Goal: Task Accomplishment & Management: Use online tool/utility

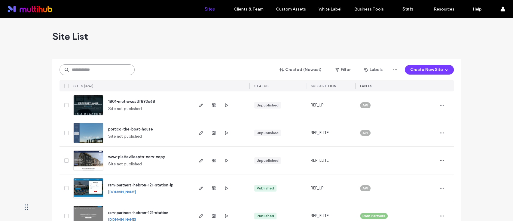
click at [84, 64] on input at bounding box center [97, 69] width 75 height 11
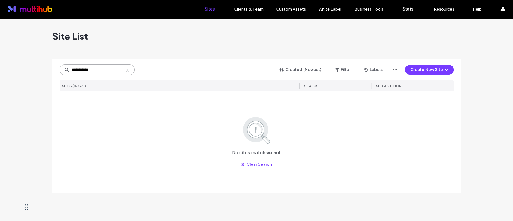
type input "**********"
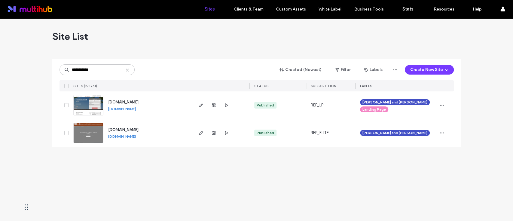
click at [165, 43] on div "Site List" at bounding box center [256, 36] width 409 height 36
click at [155, 165] on div "**********" at bounding box center [256, 119] width 513 height 203
click at [200, 132] on use "button" at bounding box center [201, 133] width 4 height 4
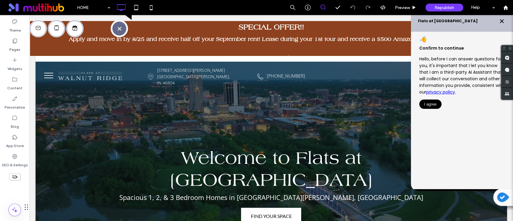
click at [500, 20] on icon "Close chat" at bounding box center [502, 21] width 5 height 5
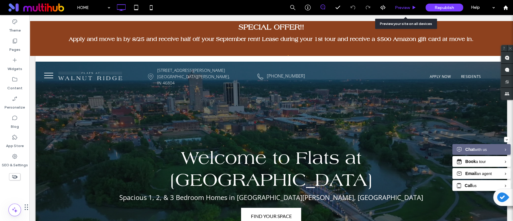
click at [412, 5] on div "Preview" at bounding box center [406, 7] width 30 height 5
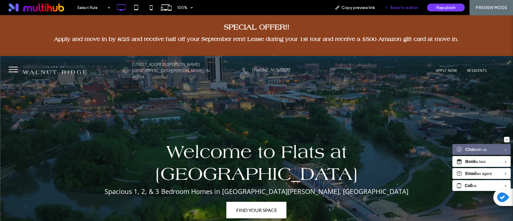
click at [405, 6] on span "Back to editor" at bounding box center [404, 7] width 28 height 5
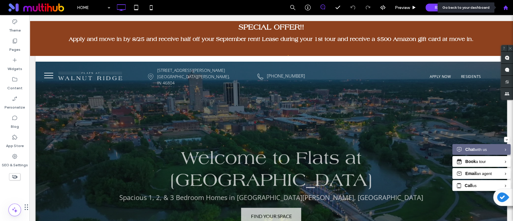
click at [505, 7] on use at bounding box center [506, 7] width 5 height 5
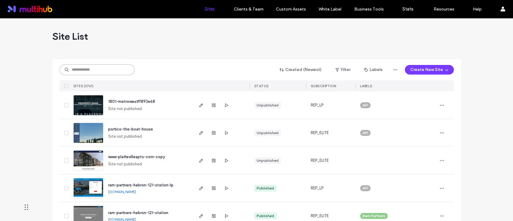
click at [82, 73] on input at bounding box center [97, 69] width 75 height 11
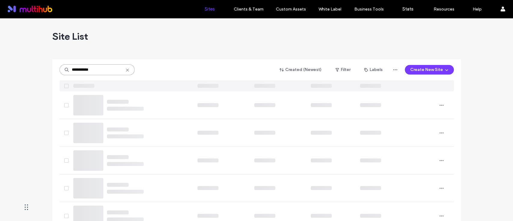
type input "**********"
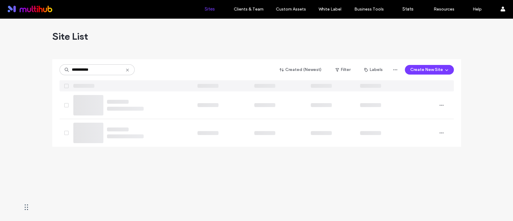
click at [141, 169] on div "**********" at bounding box center [256, 119] width 513 height 203
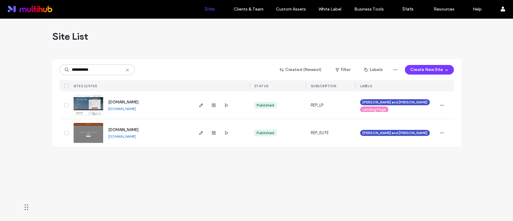
click at [140, 173] on div "**********" at bounding box center [256, 119] width 513 height 203
click at [203, 102] on span "button" at bounding box center [201, 105] width 7 height 7
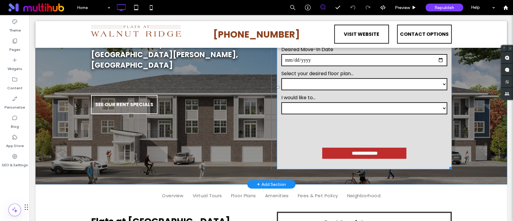
scroll to position [160, 0]
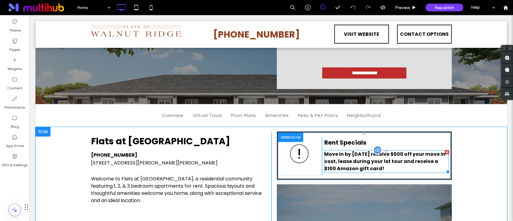
click at [370, 165] on strong "Move in by 8/15/25 receive $500 off your move in cost, lease during your 1st to…" at bounding box center [385, 161] width 121 height 21
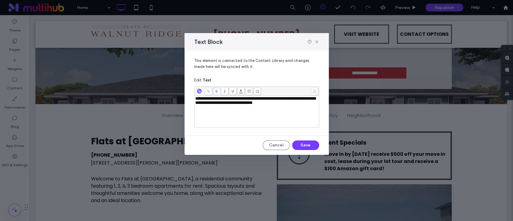
click at [270, 109] on div "**********" at bounding box center [257, 112] width 123 height 30
click at [279, 121] on div "**********" at bounding box center [257, 112] width 123 height 30
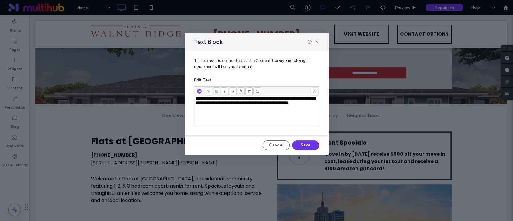
click at [307, 144] on button "Save" at bounding box center [305, 145] width 27 height 10
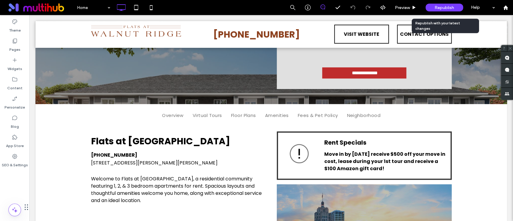
click at [454, 7] on span "Republish" at bounding box center [445, 7] width 20 height 5
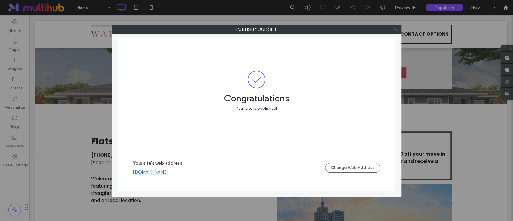
click at [169, 174] on link "[DOMAIN_NAME]" at bounding box center [151, 172] width 36 height 5
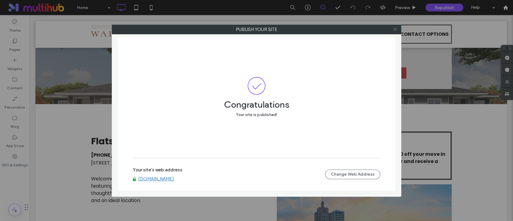
click at [394, 29] on icon at bounding box center [395, 29] width 5 height 5
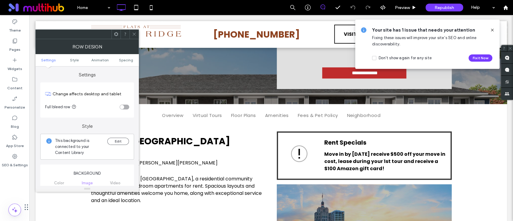
click at [492, 28] on span at bounding box center [492, 30] width 5 height 7
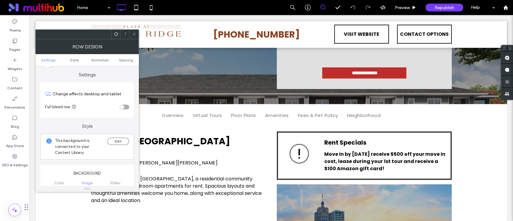
drag, startPoint x: 134, startPoint y: 36, endPoint x: 138, endPoint y: 35, distance: 4.3
click at [134, 36] on icon at bounding box center [134, 34] width 5 height 5
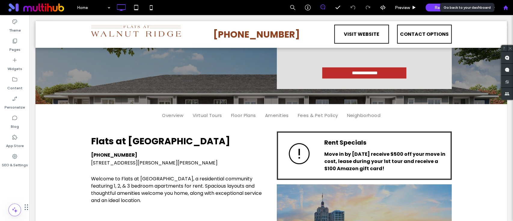
click at [510, 11] on div at bounding box center [505, 7] width 15 height 15
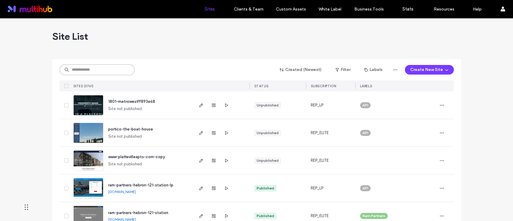
click at [94, 69] on input at bounding box center [97, 69] width 75 height 11
type input "*******"
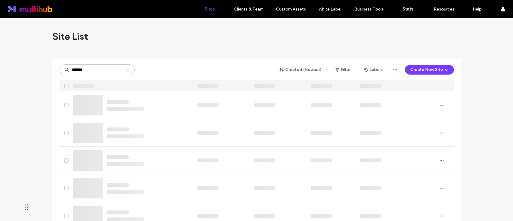
click at [172, 41] on div "Site List" at bounding box center [256, 36] width 409 height 36
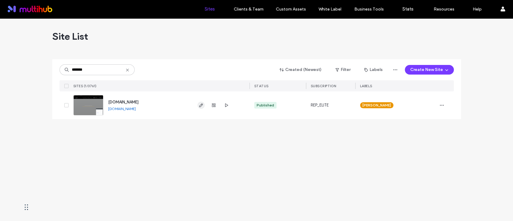
click at [203, 106] on span "button" at bounding box center [201, 105] width 7 height 7
click at [203, 106] on icon "button" at bounding box center [201, 105] width 5 height 5
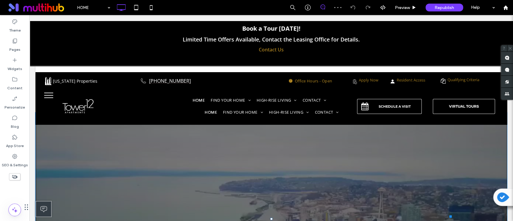
click at [194, 54] on div at bounding box center [272, 56] width 466 height 7
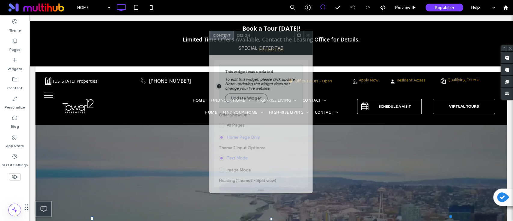
drag, startPoint x: 94, startPoint y: 39, endPoint x: 346, endPoint y: 35, distance: 252.4
click at [313, 40] on div "Special Offer Tab" at bounding box center [260, 47] width 103 height 15
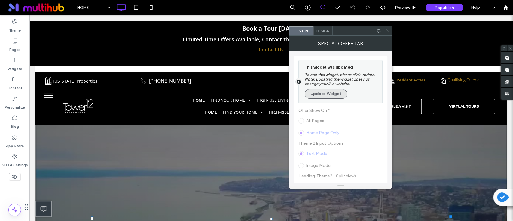
click at [327, 93] on button "Update Widget" at bounding box center [326, 94] width 42 height 10
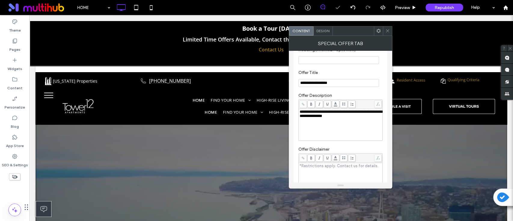
scroll to position [120, 0]
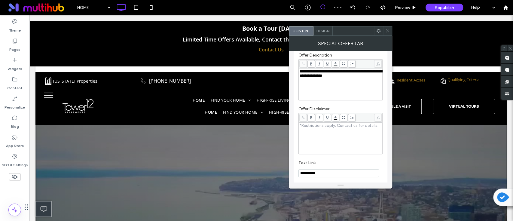
click at [331, 93] on div "**********" at bounding box center [341, 84] width 82 height 30
click at [338, 91] on div "**********" at bounding box center [341, 84] width 82 height 30
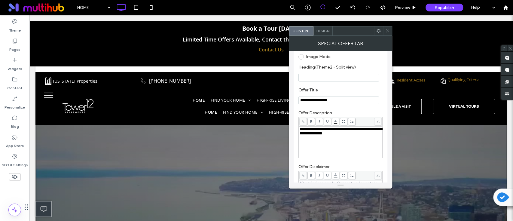
scroll to position [80, 0]
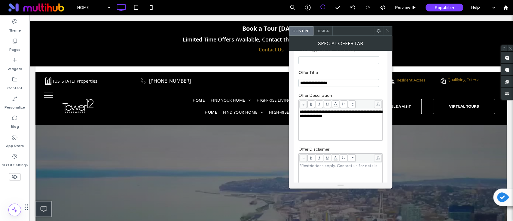
click at [344, 122] on div "**********" at bounding box center [341, 125] width 82 height 30
click at [342, 125] on div "**********" at bounding box center [341, 125] width 82 height 30
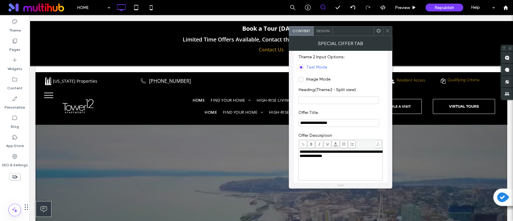
click at [344, 124] on input "**********" at bounding box center [339, 123] width 81 height 8
paste input "**********"
type input "**********"
click at [356, 111] on label "Offer Title" at bounding box center [340, 113] width 82 height 7
click at [335, 165] on div "**********" at bounding box center [341, 165] width 82 height 30
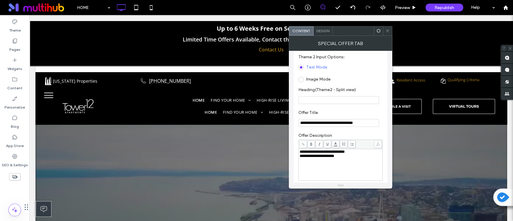
click at [335, 165] on div "**********" at bounding box center [341, 165] width 82 height 30
click at [340, 165] on div "**********" at bounding box center [341, 165] width 82 height 30
click at [389, 30] on icon at bounding box center [388, 31] width 5 height 5
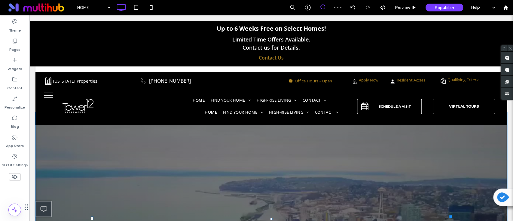
click at [345, 46] on p "Contact us for Details." at bounding box center [272, 48] width 466 height 8
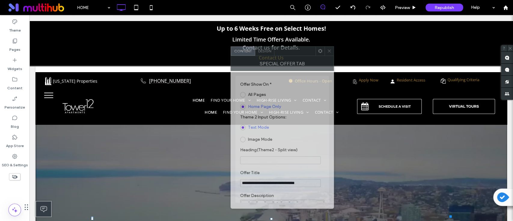
drag, startPoint x: 92, startPoint y: 34, endPoint x: 288, endPoint y: 51, distance: 196.0
click at [288, 51] on div at bounding box center [295, 51] width 41 height 9
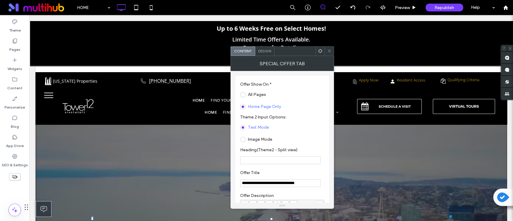
scroll to position [80, 0]
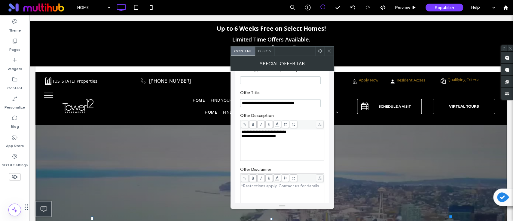
click at [242, 138] on span "**********" at bounding box center [259, 136] width 35 height 4
click at [330, 48] on span at bounding box center [329, 51] width 5 height 9
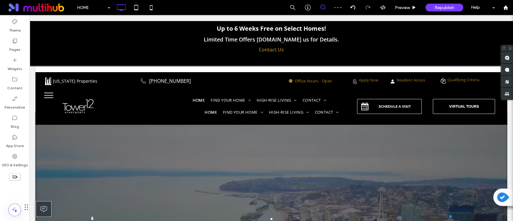
click at [301, 39] on p "Limited Time Offers Available.Contact us for Details." at bounding box center [272, 39] width 466 height 8
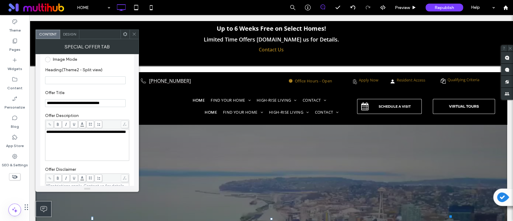
scroll to position [120, 0]
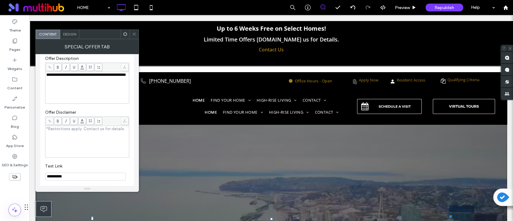
click at [101, 77] on span "**********" at bounding box center [86, 75] width 80 height 4
click at [137, 34] on div at bounding box center [134, 34] width 9 height 9
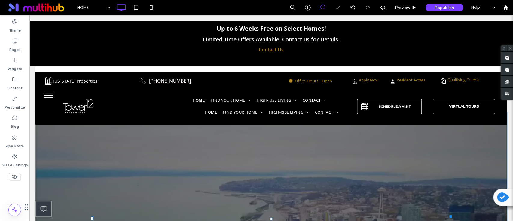
click at [402, 45] on div "Up to 6 Weeks Free on Select Homes! Limited Time Offers Available. Contact us f…" at bounding box center [271, 40] width 484 height 51
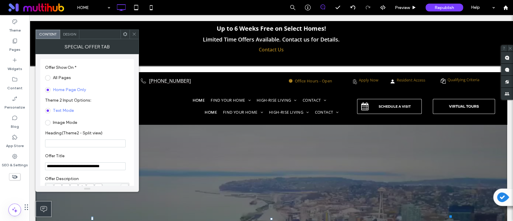
click at [133, 32] on icon at bounding box center [134, 34] width 5 height 5
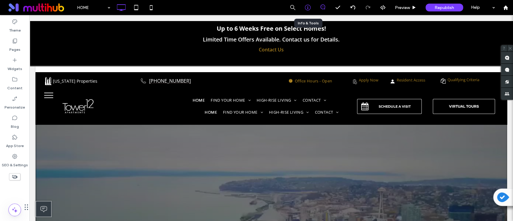
click at [305, 7] on use at bounding box center [308, 8] width 6 height 6
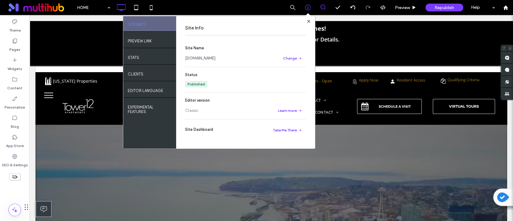
click at [196, 54] on section "Site Name www.tower12.com Change" at bounding box center [245, 53] width 121 height 17
click at [197, 55] on section "Site Name www.tower12.com Change" at bounding box center [245, 53] width 121 height 17
click at [198, 56] on link "www.tower12.com" at bounding box center [200, 58] width 30 height 6
click at [309, 21] on use at bounding box center [308, 21] width 3 height 3
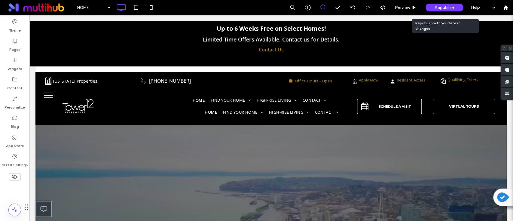
click at [443, 3] on div "Republish" at bounding box center [445, 7] width 38 height 15
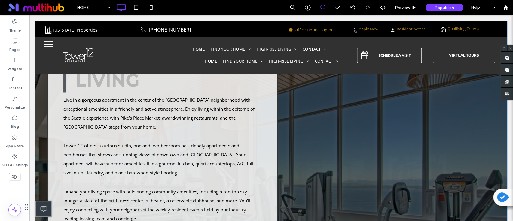
scroll to position [476, 0]
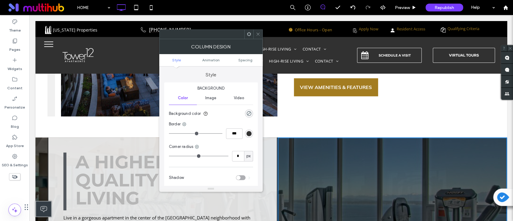
click at [248, 32] on icon at bounding box center [249, 34] width 5 height 5
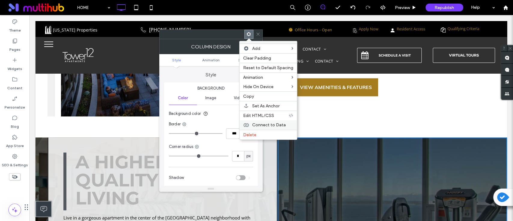
click at [286, 126] on label "Connect to Data" at bounding box center [272, 124] width 41 height 5
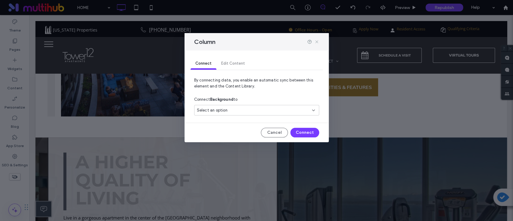
click at [318, 40] on icon at bounding box center [317, 41] width 5 height 5
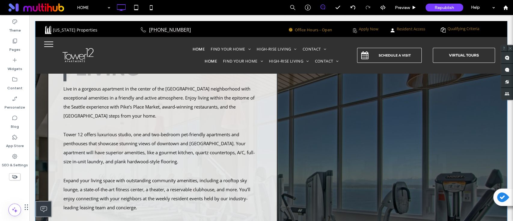
scroll to position [637, 0]
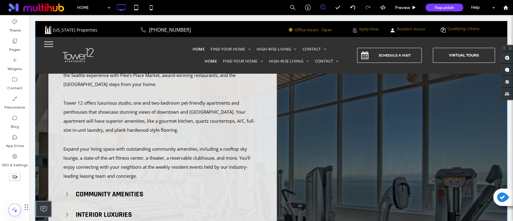
click at [335, 143] on div "Click To Paste" at bounding box center [393, 108] width 230 height 263
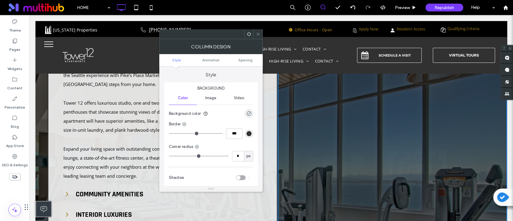
click at [255, 33] on div at bounding box center [258, 34] width 9 height 9
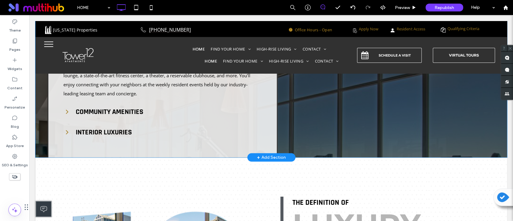
scroll to position [717, 0]
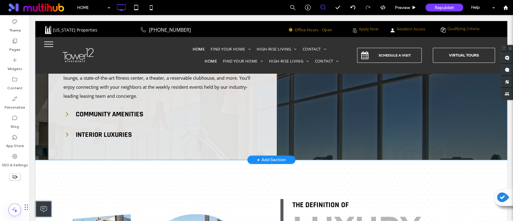
click at [324, 150] on div "Click To Paste" at bounding box center [393, 28] width 230 height 263
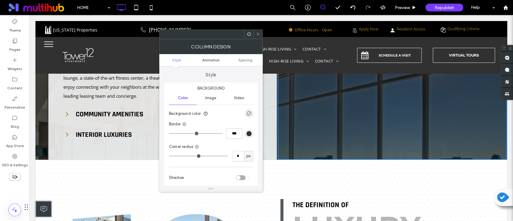
click at [219, 60] on span "Animation" at bounding box center [210, 60] width 17 height 5
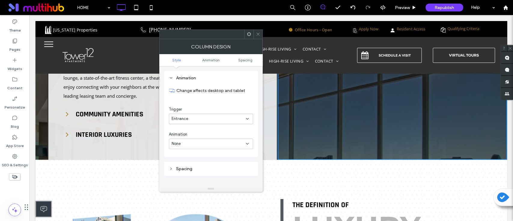
click at [233, 57] on ul "Style Animation Spacing" at bounding box center [210, 60] width 103 height 12
click at [235, 59] on link "Spacing" at bounding box center [245, 60] width 35 height 5
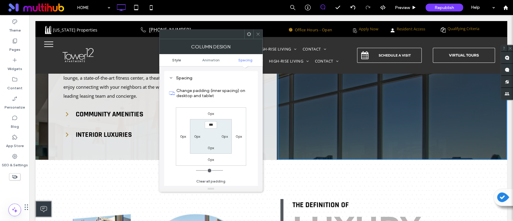
click at [174, 58] on span "Style" at bounding box center [176, 60] width 9 height 5
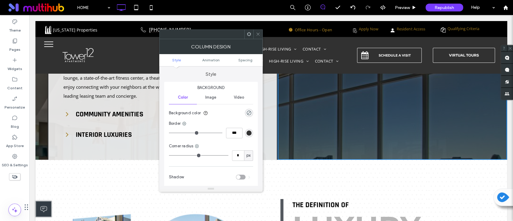
scroll to position [0, 0]
drag, startPoint x: 257, startPoint y: 35, endPoint x: 339, endPoint y: 86, distance: 96.2
click at [257, 35] on use at bounding box center [258, 34] width 3 height 3
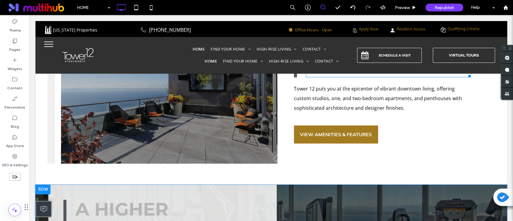
scroll to position [476, 0]
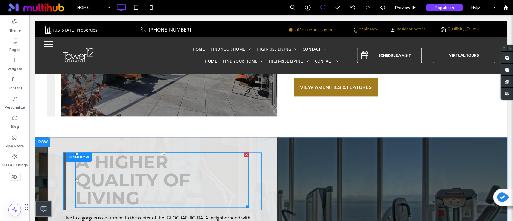
click at [242, 167] on h2 "A HIGHER QUALITY OF LIVING" at bounding box center [162, 180] width 173 height 54
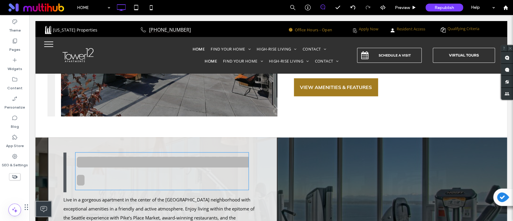
type input "**********"
type input "**"
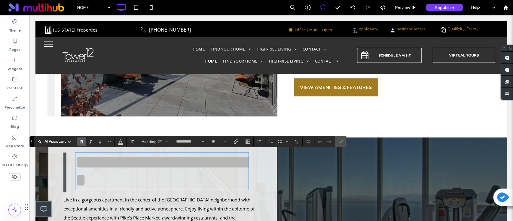
click at [391, 161] on div at bounding box center [393, 214] width 58 height 154
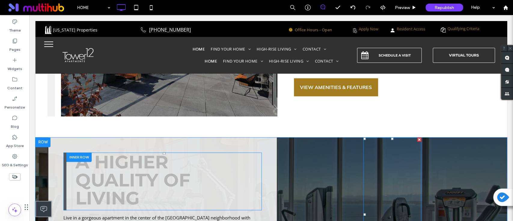
click at [383, 163] on div at bounding box center [393, 214] width 58 height 154
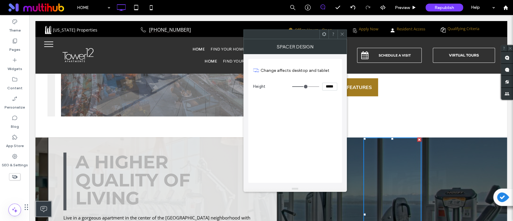
click at [326, 35] on icon at bounding box center [324, 34] width 5 height 5
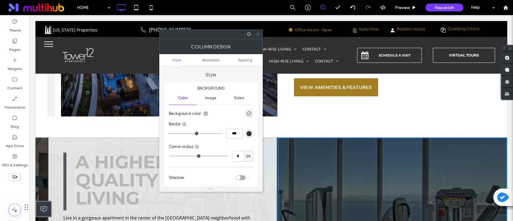
click at [249, 36] on use at bounding box center [249, 34] width 4 height 4
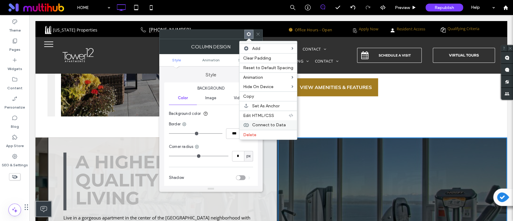
click at [271, 123] on span "Connect to Data" at bounding box center [269, 124] width 34 height 5
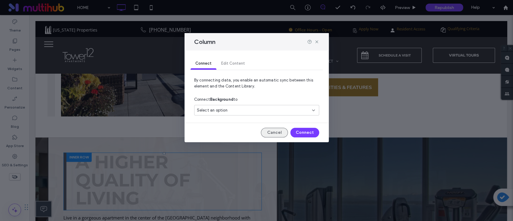
click at [271, 134] on button "Cancel" at bounding box center [274, 133] width 27 height 10
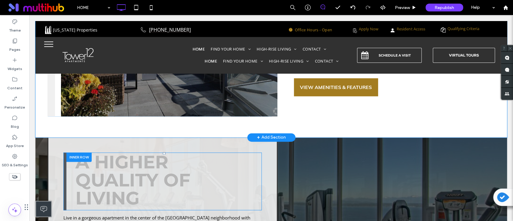
scroll to position [356, 0]
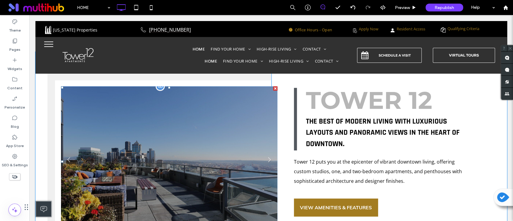
click at [223, 158] on li at bounding box center [169, 161] width 217 height 150
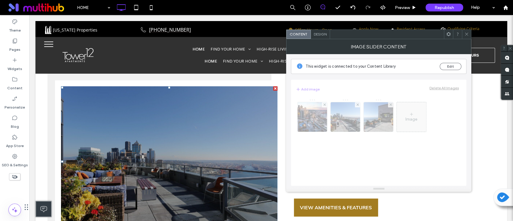
click at [445, 34] on div at bounding box center [448, 34] width 9 height 9
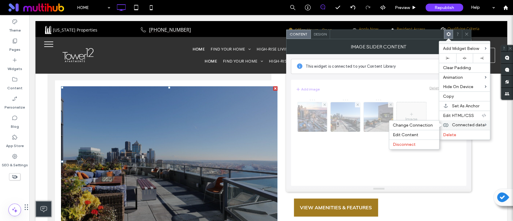
click at [457, 125] on span "Connected data" at bounding box center [468, 124] width 33 height 5
click at [460, 123] on span "Connected data" at bounding box center [468, 124] width 33 height 5
click at [414, 136] on span "Edit Content" at bounding box center [406, 134] width 26 height 5
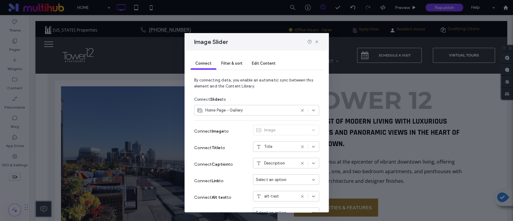
scroll to position [34, 0]
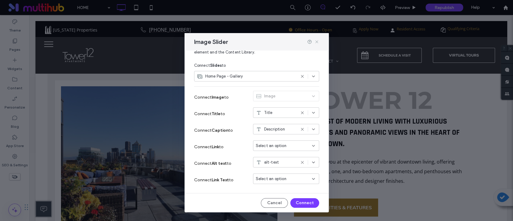
click at [315, 40] on icon at bounding box center [317, 41] width 5 height 5
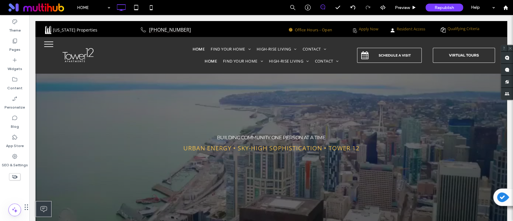
scroll to position [0, 0]
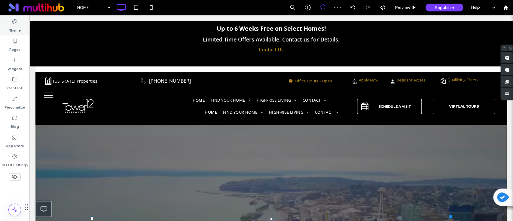
click at [20, 35] on div "Pages" at bounding box center [14, 44] width 29 height 19
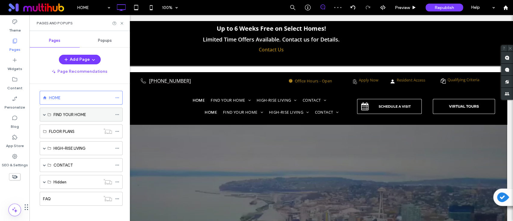
scroll to position [5, 0]
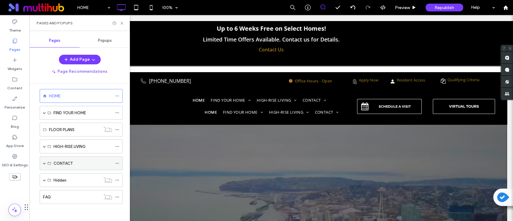
click at [43, 162] on span at bounding box center [44, 163] width 3 height 3
click at [45, 162] on span at bounding box center [44, 163] width 3 height 3
click at [111, 39] on span "Popups" at bounding box center [105, 40] width 14 height 5
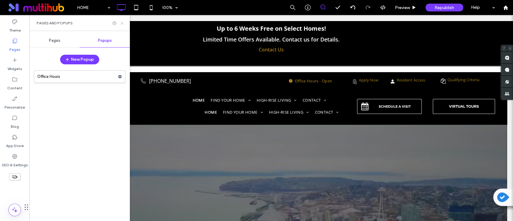
click at [122, 23] on use at bounding box center [122, 23] width 2 height 2
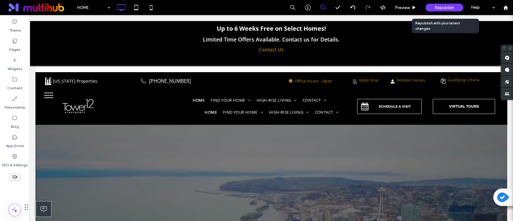
click at [453, 6] on span "Republish" at bounding box center [445, 7] width 20 height 5
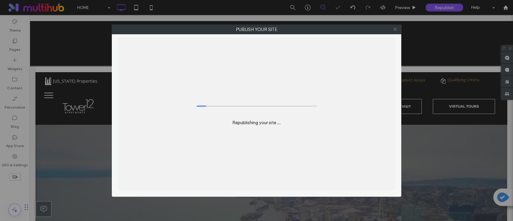
click at [393, 28] on icon at bounding box center [395, 29] width 5 height 5
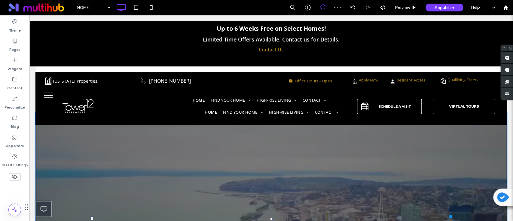
click at [344, 46] on link "Contact Us" at bounding box center [272, 49] width 466 height 7
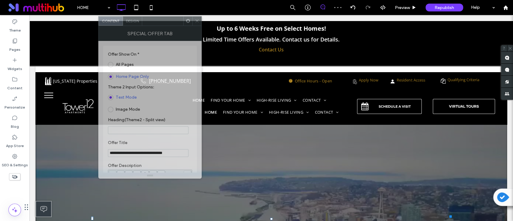
drag, startPoint x: 106, startPoint y: 40, endPoint x: 169, endPoint y: 26, distance: 64.2
click at [169, 26] on div "Special Offer Tab" at bounding box center [149, 33] width 103 height 15
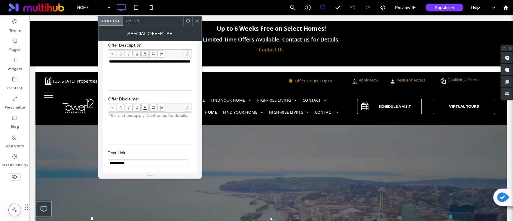
scroll to position [241, 0]
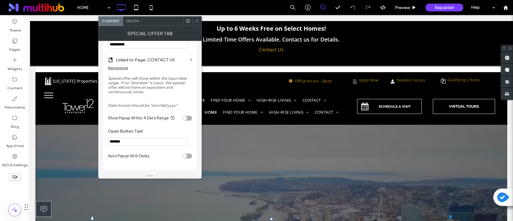
click at [159, 143] on input "*******" at bounding box center [148, 142] width 81 height 8
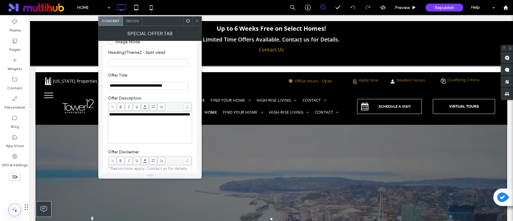
scroll to position [2, 0]
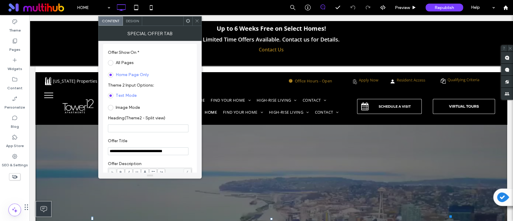
click at [131, 17] on div "Design" at bounding box center [132, 21] width 19 height 9
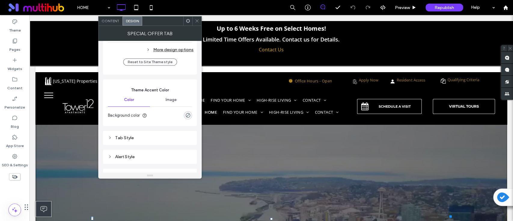
scroll to position [313, 0]
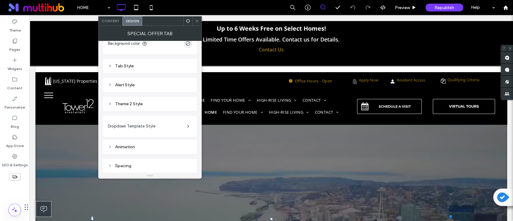
click at [130, 101] on div "Theme 2 Style" at bounding box center [150, 103] width 84 height 5
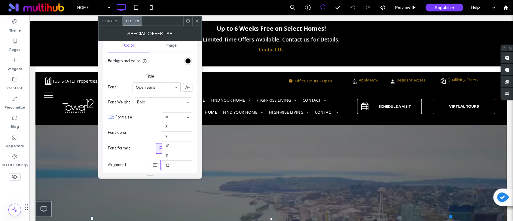
scroll to position [79, 0]
click at [141, 117] on span "Font size" at bounding box center [138, 117] width 44 height 6
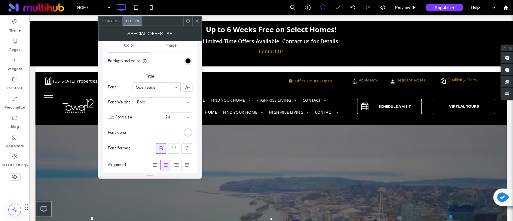
click at [137, 126] on section "Font color" at bounding box center [150, 132] width 84 height 15
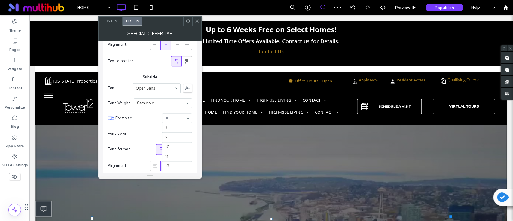
scroll to position [69, 0]
click at [181, 118] on input at bounding box center [175, 118] width 20 height 4
click at [178, 119] on input at bounding box center [175, 118] width 20 height 4
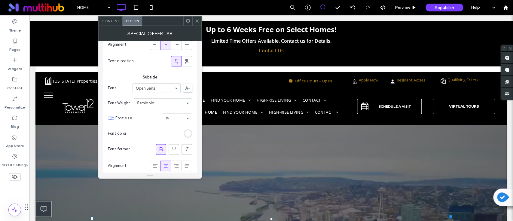
click at [186, 115] on div "16" at bounding box center [177, 118] width 30 height 10
click at [142, 136] on section "Font color" at bounding box center [150, 133] width 84 height 15
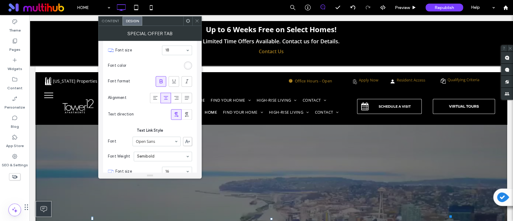
scroll to position [593, 0]
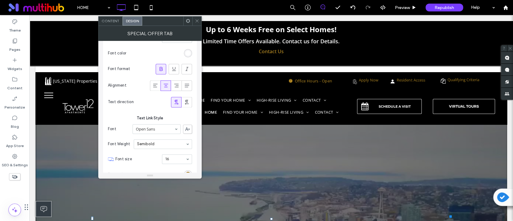
click at [200, 21] on div at bounding box center [197, 21] width 9 height 9
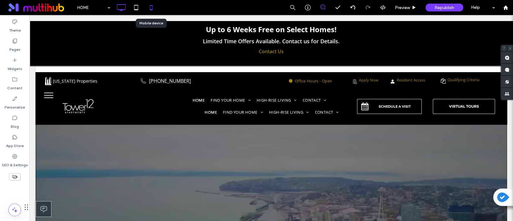
click at [157, 6] on div at bounding box center [151, 8] width 15 height 12
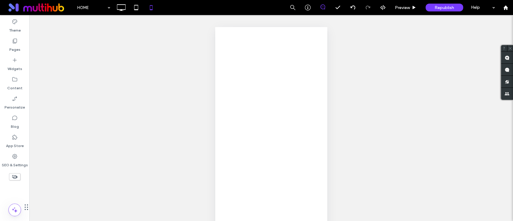
click at [412, 13] on div at bounding box center [256, 110] width 513 height 221
click at [412, 11] on div at bounding box center [256, 110] width 513 height 221
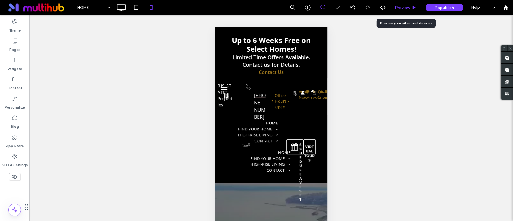
click at [410, 8] on div "Preview" at bounding box center [406, 7] width 30 height 5
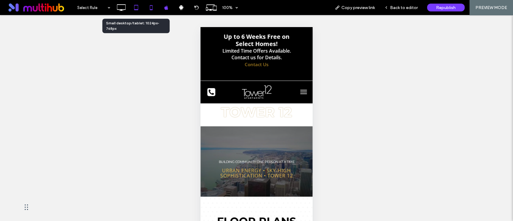
click at [140, 8] on icon at bounding box center [136, 8] width 12 height 12
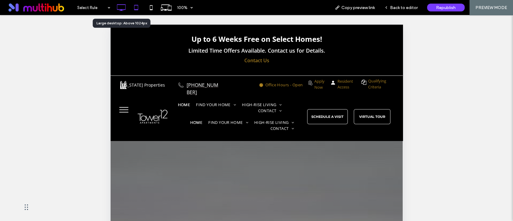
click at [123, 4] on use at bounding box center [121, 7] width 9 height 7
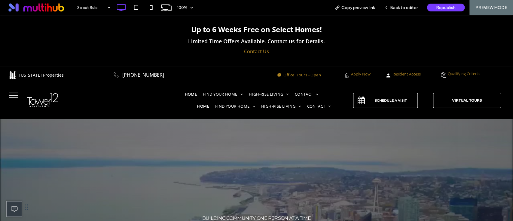
click at [263, 51] on link "Contact Us" at bounding box center [256, 51] width 495 height 7
click at [445, 8] on span "Republish" at bounding box center [446, 7] width 20 height 5
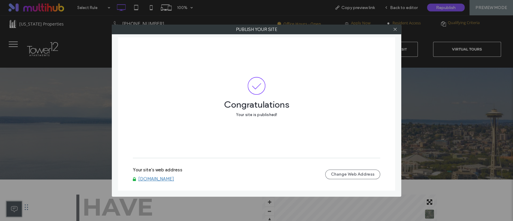
click at [163, 176] on link "www.tower12.com" at bounding box center [156, 178] width 36 height 5
click at [395, 27] on icon at bounding box center [395, 29] width 5 height 5
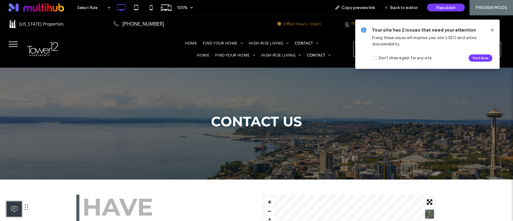
click at [20, 41] on button "menu" at bounding box center [13, 44] width 16 height 16
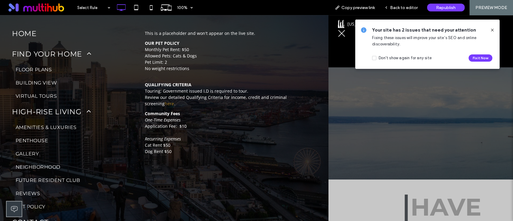
click at [36, 30] on span "HOME" at bounding box center [24, 33] width 25 height 11
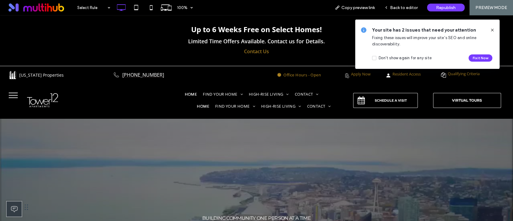
drag, startPoint x: 491, startPoint y: 30, endPoint x: 477, endPoint y: 22, distance: 15.9
click at [491, 30] on icon at bounding box center [492, 30] width 5 height 5
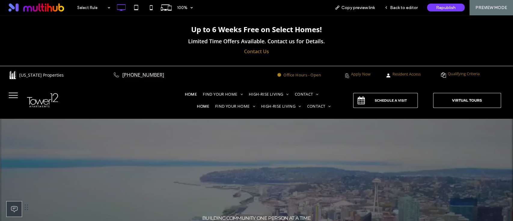
click at [358, 44] on p "Limited Time Offers Available. Contact us for Details." at bounding box center [256, 41] width 495 height 8
click at [198, 50] on link "Contact Us" at bounding box center [256, 51] width 495 height 7
click at [398, 8] on div at bounding box center [256, 110] width 513 height 221
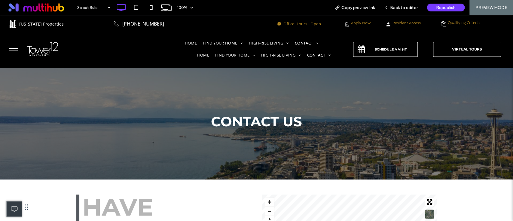
click at [7, 47] on button "menu" at bounding box center [13, 49] width 16 height 16
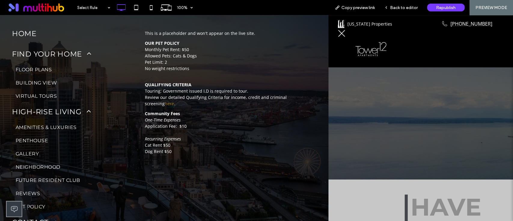
click at [30, 35] on span "HOME" at bounding box center [24, 33] width 25 height 11
drag, startPoint x: 32, startPoint y: 33, endPoint x: 18, endPoint y: 17, distance: 21.1
click at [32, 33] on span "HOME" at bounding box center [24, 33] width 25 height 11
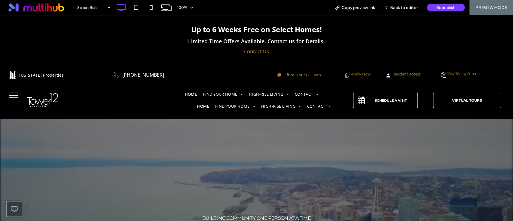
click at [333, 33] on div "Up to 6 Weeks Free on Select Homes!" at bounding box center [256, 29] width 495 height 11
click at [404, 10] on span "Back to editor" at bounding box center [404, 7] width 28 height 5
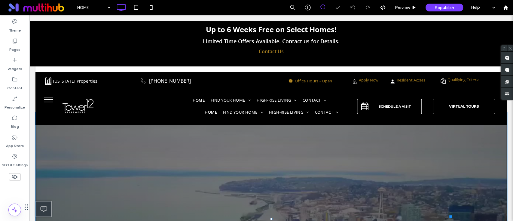
click at [357, 36] on div "Up to 6 Weeks Free on Select Homes! Limited Time Offers Available. Contact us f…" at bounding box center [271, 40] width 484 height 51
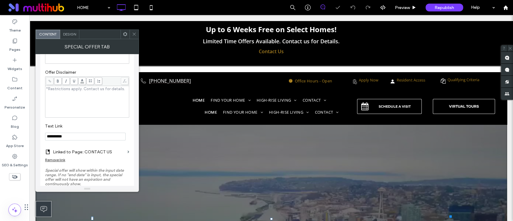
scroll to position [242, 0]
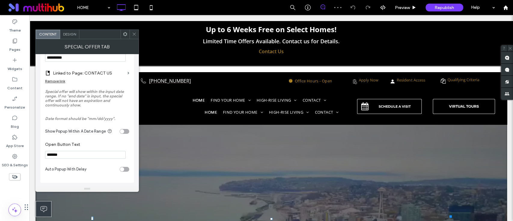
click at [121, 127] on section "Show Popup Within A Date Range" at bounding box center [87, 131] width 84 height 15
click at [124, 132] on div "toggle" at bounding box center [125, 131] width 10 height 5
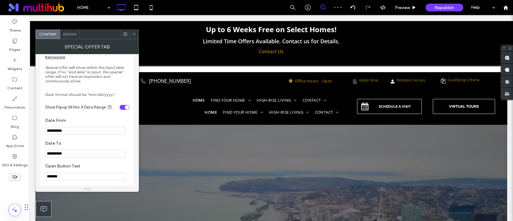
scroll to position [289, 0]
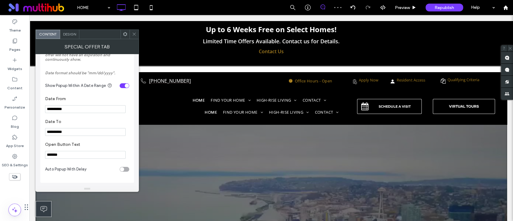
click at [83, 132] on input "**********" at bounding box center [85, 132] width 81 height 8
drag, startPoint x: 83, startPoint y: 132, endPoint x: 39, endPoint y: 126, distance: 43.7
click at [39, 126] on div "**********" at bounding box center [86, 120] width 103 height 132
click at [101, 128] on input "**********" at bounding box center [85, 132] width 81 height 8
type input "**********"
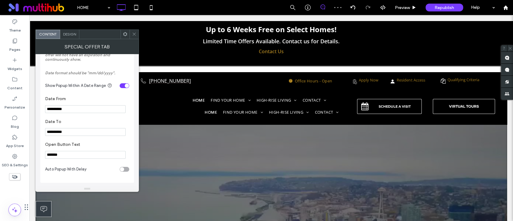
click at [106, 119] on label "Date To" at bounding box center [86, 122] width 82 height 7
click at [136, 34] on icon at bounding box center [134, 34] width 5 height 5
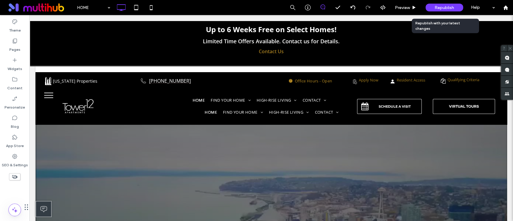
click at [434, 9] on div "Republish" at bounding box center [445, 8] width 38 height 8
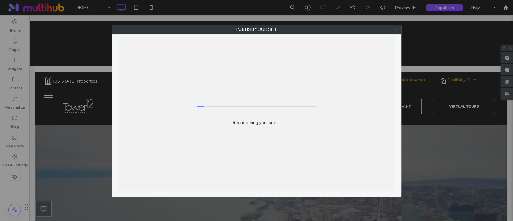
click at [396, 27] on icon at bounding box center [395, 29] width 5 height 5
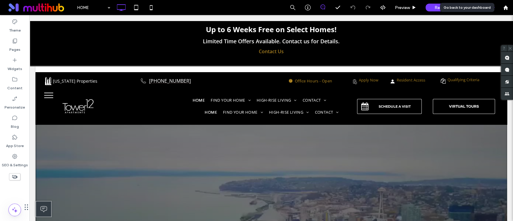
drag, startPoint x: 507, startPoint y: 9, endPoint x: 489, endPoint y: 1, distance: 19.1
click at [507, 9] on use at bounding box center [506, 7] width 5 height 5
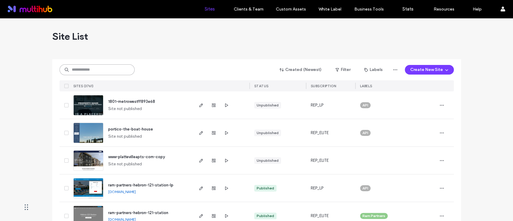
click at [98, 70] on input at bounding box center [97, 69] width 75 height 11
type input "******"
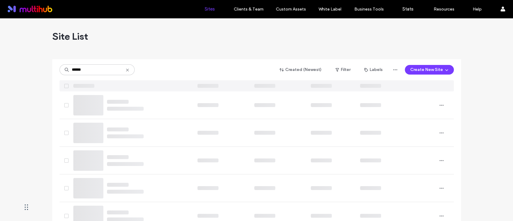
click at [187, 59] on div "****** Created (Newest) Filter Labels Create New Site" at bounding box center [257, 75] width 395 height 32
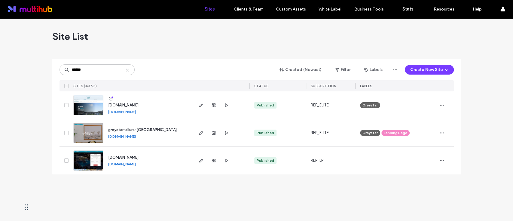
click at [155, 187] on div "Site List ****** Created (Newest) Filter Labels Create New Site SITES (3/3761) …" at bounding box center [256, 119] width 513 height 203
click at [158, 186] on div "Site List ****** Created (Newest) Filter Labels Create New Site SITES (3/3761) …" at bounding box center [256, 119] width 513 height 203
click at [199, 102] on span "button" at bounding box center [201, 105] width 7 height 7
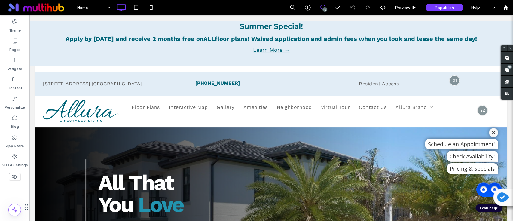
click at [307, 46] on link "Learn More →" at bounding box center [272, 50] width 454 height 8
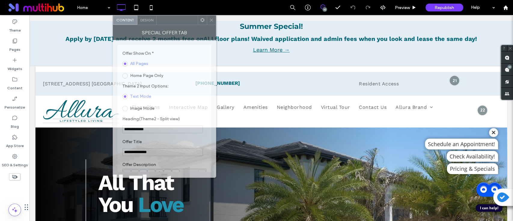
drag, startPoint x: 109, startPoint y: 38, endPoint x: 389, endPoint y: 18, distance: 280.1
click at [198, 18] on div at bounding box center [177, 20] width 41 height 9
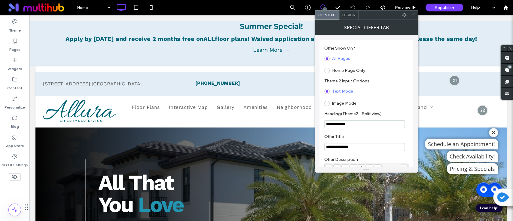
scroll to position [80, 0]
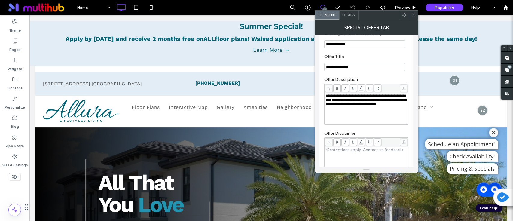
click at [363, 106] on span "**********" at bounding box center [366, 102] width 81 height 8
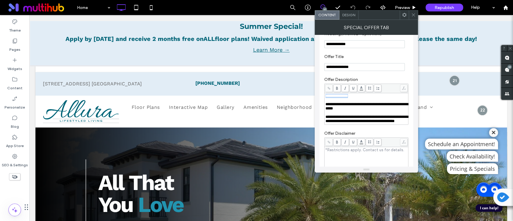
drag, startPoint x: 366, startPoint y: 97, endPoint x: 320, endPoint y: 97, distance: 45.4
click at [320, 97] on div "**********" at bounding box center [367, 164] width 94 height 409
click at [326, 106] on span "**********" at bounding box center [367, 106] width 83 height 8
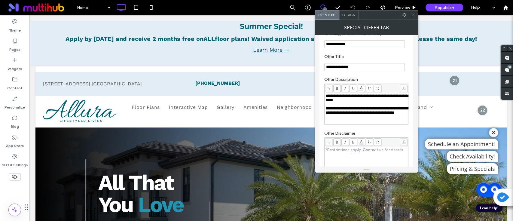
click at [331, 106] on div "Rich Text Editor" at bounding box center [367, 104] width 82 height 4
drag, startPoint x: 354, startPoint y: 117, endPoint x: 321, endPoint y: 109, distance: 34.6
click at [321, 109] on div "**********" at bounding box center [367, 164] width 94 height 409
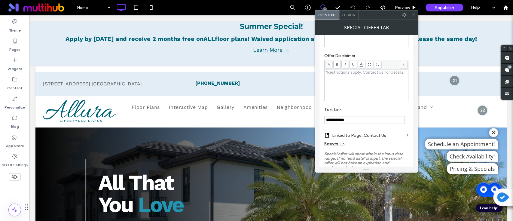
scroll to position [160, 0]
click at [357, 88] on div "Rich Text Editor" at bounding box center [367, 82] width 82 height 30
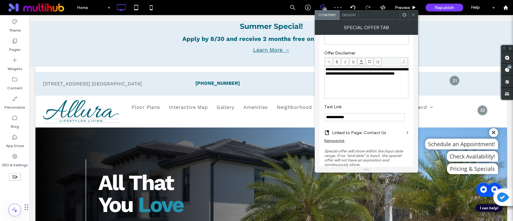
click at [413, 13] on icon at bounding box center [414, 15] width 5 height 5
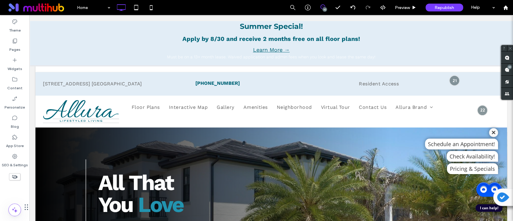
click at [356, 57] on p "Must be on a 13+ month lease. Waived application and admin fees when you look a…" at bounding box center [272, 57] width 454 height 6
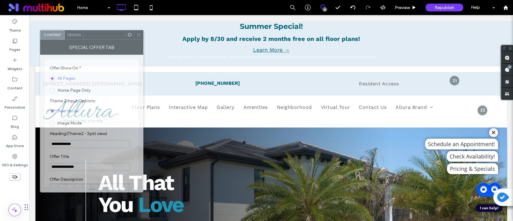
drag, startPoint x: 106, startPoint y: 37, endPoint x: 128, endPoint y: 39, distance: 22.3
click at [125, 39] on div at bounding box center [104, 34] width 41 height 9
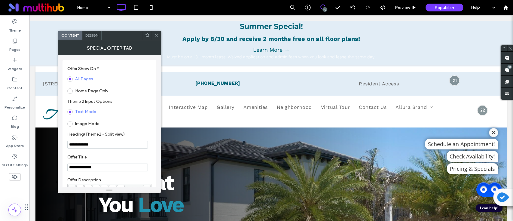
click at [95, 38] on div "Design" at bounding box center [91, 35] width 19 height 9
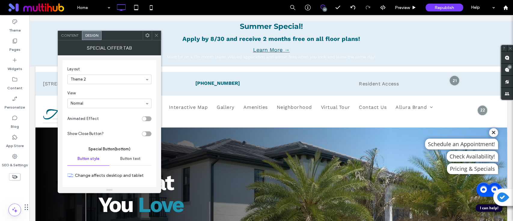
click at [71, 37] on div "Content" at bounding box center [70, 35] width 24 height 9
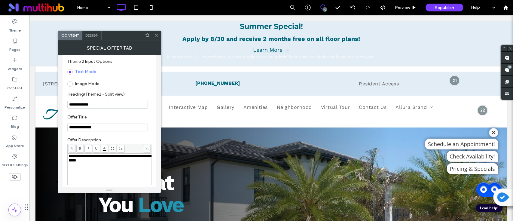
scroll to position [80, 0]
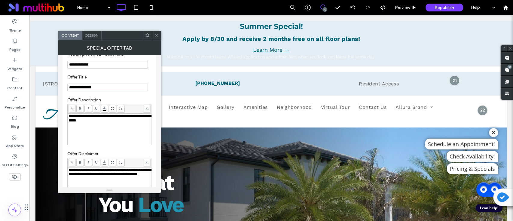
click at [86, 34] on span "Design" at bounding box center [91, 35] width 13 height 5
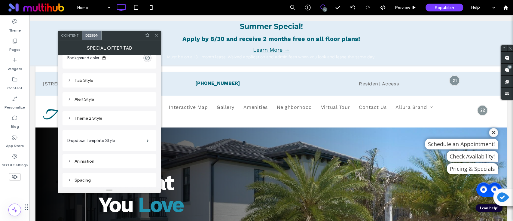
click at [93, 121] on div "Theme 2 Style" at bounding box center [109, 118] width 84 height 8
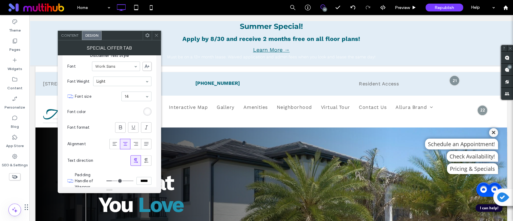
scroll to position [794, 0]
click at [146, 109] on div "rgb(255, 255, 255)" at bounding box center [147, 109] width 5 height 5
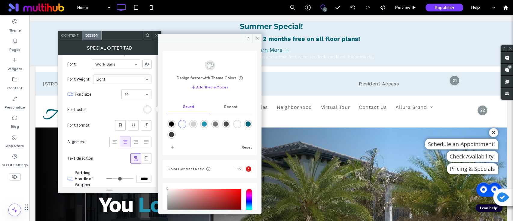
click at [169, 123] on div "rgba(0,0,0,1)" at bounding box center [171, 124] width 5 height 5
click at [207, 125] on div "rgba(34,148,176,1)" at bounding box center [204, 124] width 5 height 5
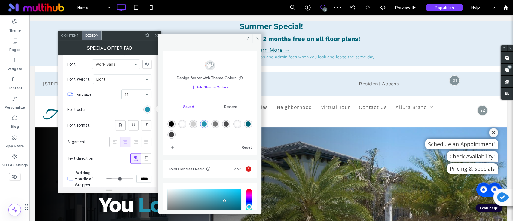
click at [246, 127] on div "rgba(0,100,119,1)" at bounding box center [248, 124] width 5 height 5
type input "*******"
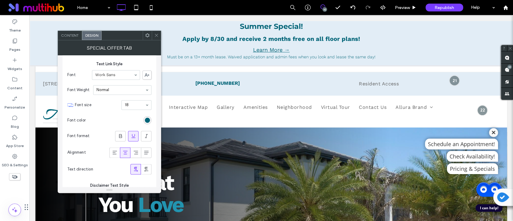
scroll to position [593, 0]
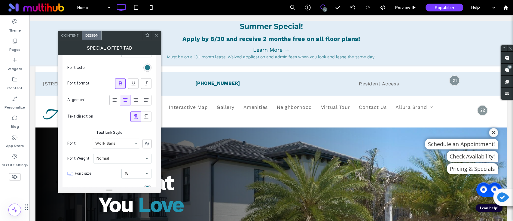
click at [149, 67] on div "rgb(0, 100, 119)" at bounding box center [147, 67] width 5 height 5
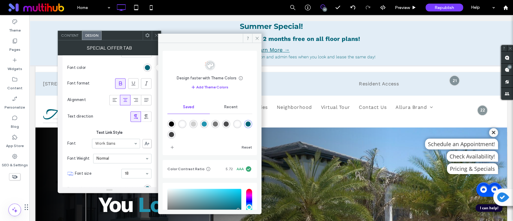
click at [109, 73] on section "Font color" at bounding box center [109, 67] width 84 height 15
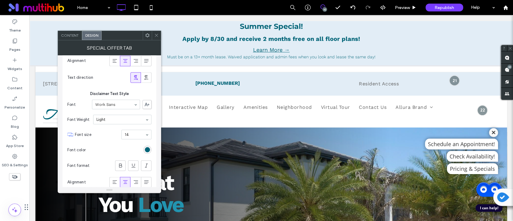
scroll to position [794, 0]
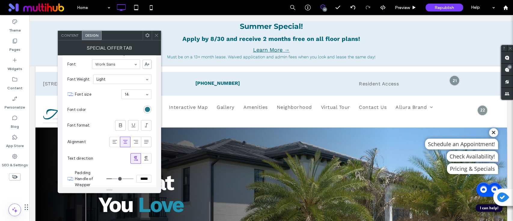
click at [145, 109] on div "rgba(0,100,119,1)" at bounding box center [147, 109] width 5 height 5
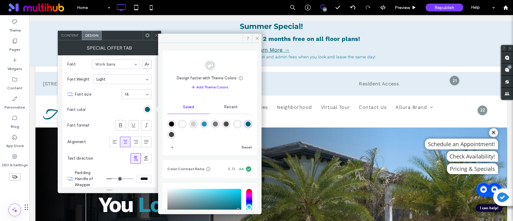
click at [246, 127] on div "rgba(0,100,119,1)" at bounding box center [248, 124] width 5 height 5
click at [120, 125] on icon at bounding box center [121, 125] width 6 height 6
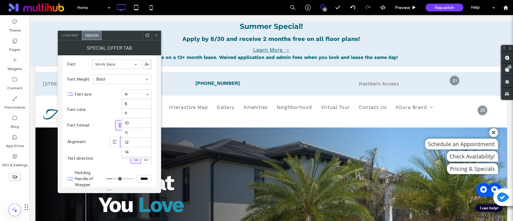
scroll to position [59, 0]
click at [135, 92] on input at bounding box center [135, 94] width 20 height 4
type input "**"
click at [158, 35] on icon at bounding box center [156, 35] width 5 height 5
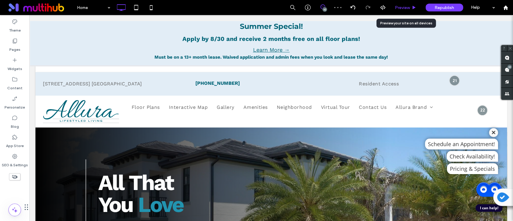
click at [404, 7] on span "Preview" at bounding box center [402, 7] width 15 height 5
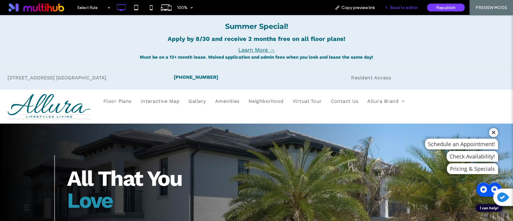
click at [397, 8] on span "Back to editor" at bounding box center [404, 7] width 28 height 5
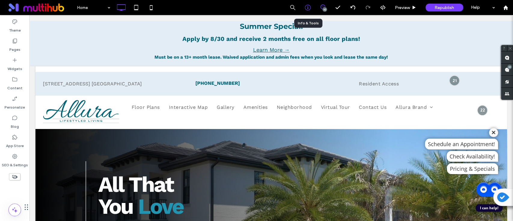
click at [309, 7] on icon at bounding box center [308, 8] width 6 height 6
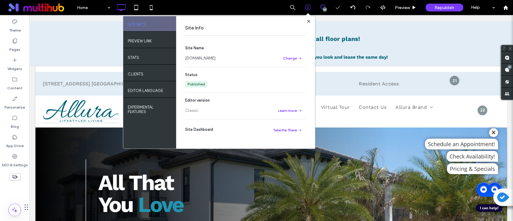
click at [216, 57] on link "www.alluranaples.com" at bounding box center [200, 58] width 30 height 6
drag, startPoint x: 310, startPoint y: 19, endPoint x: 297, endPoint y: 24, distance: 13.7
click at [310, 19] on span at bounding box center [308, 21] width 3 height 5
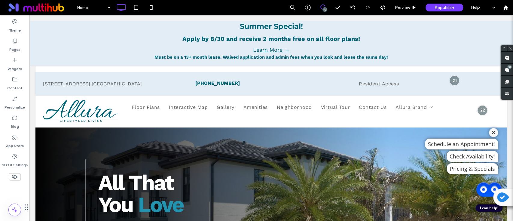
click at [329, 50] on link "Learn More →" at bounding box center [272, 50] width 454 height 8
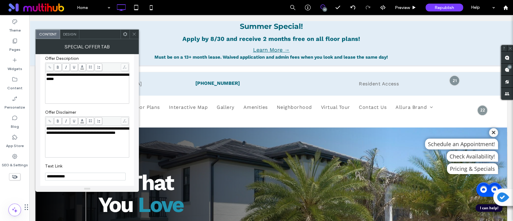
scroll to position [160, 0]
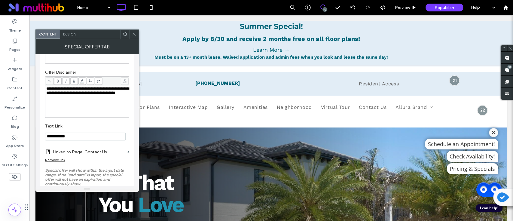
click at [94, 105] on div "**********" at bounding box center [87, 102] width 82 height 30
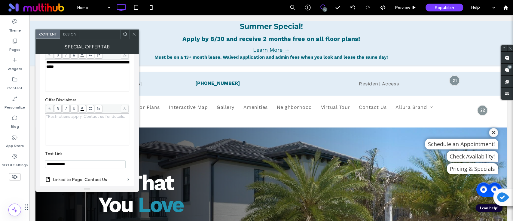
scroll to position [120, 0]
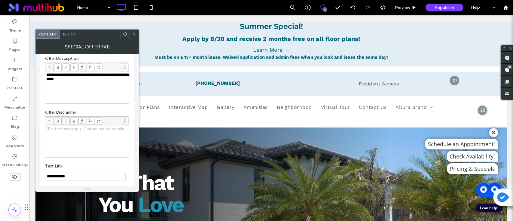
click at [91, 86] on div "**********" at bounding box center [87, 88] width 82 height 30
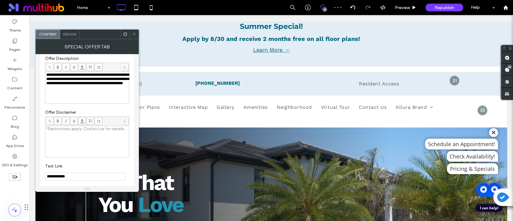
click at [92, 135] on div "Rich Text Editor" at bounding box center [87, 142] width 82 height 30
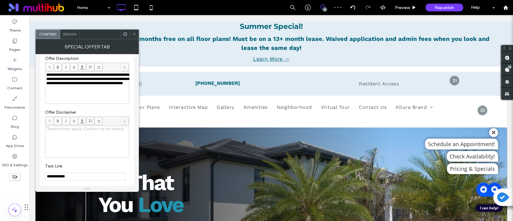
click at [92, 135] on div "Rich Text Editor" at bounding box center [87, 142] width 82 height 30
click at [136, 32] on icon at bounding box center [134, 34] width 5 height 5
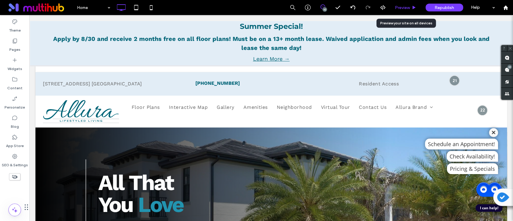
click at [401, 5] on span "Preview" at bounding box center [402, 7] width 15 height 5
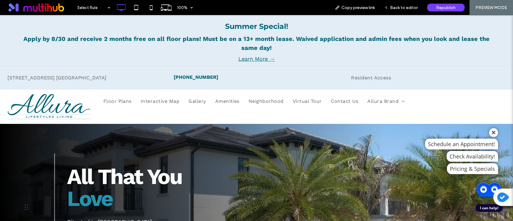
click at [349, 44] on p "Apply by 8/30 and receive 2 months free on all floor plans! Must be on a 13+ mo…" at bounding box center [256, 43] width 483 height 18
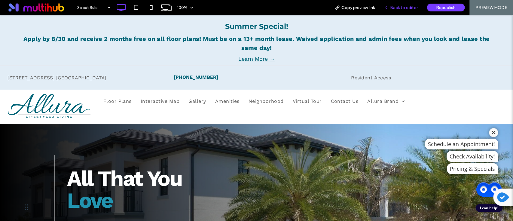
click at [396, 10] on div "Back to editor" at bounding box center [401, 7] width 43 height 15
click at [401, 8] on span "Back to editor" at bounding box center [404, 7] width 28 height 5
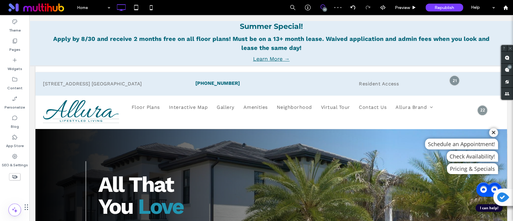
click at [348, 30] on div "Summer Special!" at bounding box center [272, 26] width 454 height 11
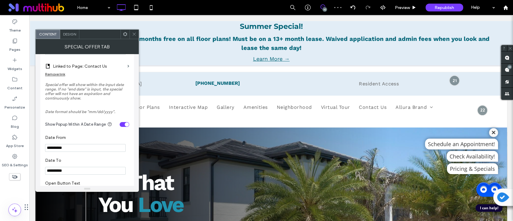
scroll to position [289, 0]
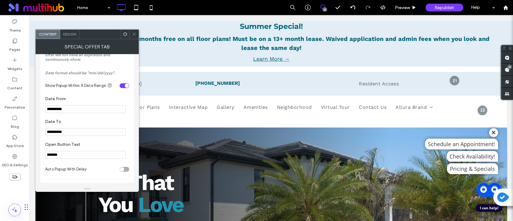
click at [137, 36] on div at bounding box center [134, 34] width 9 height 9
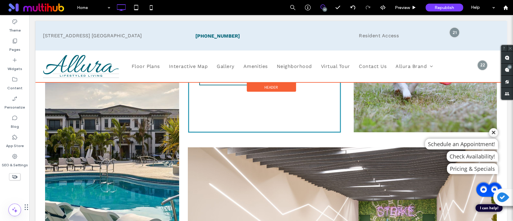
scroll to position [1404, 0]
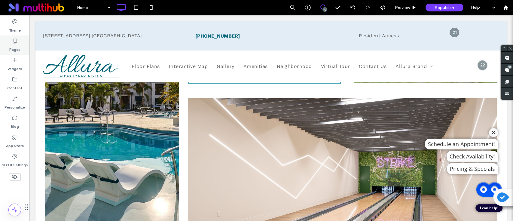
click at [16, 42] on icon at bounding box center [15, 41] width 6 height 6
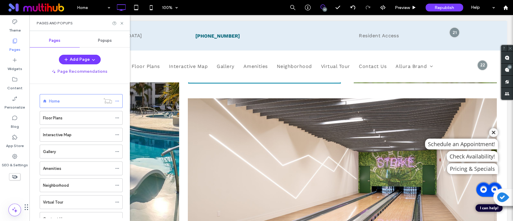
click at [17, 45] on label "Pages" at bounding box center [14, 48] width 11 height 8
click at [104, 36] on div "Popups" at bounding box center [105, 40] width 50 height 13
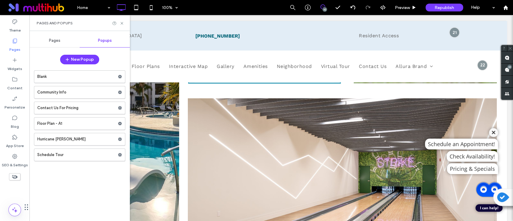
click at [50, 40] on span "Pages" at bounding box center [54, 40] width 11 height 5
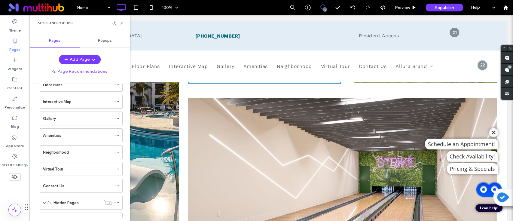
scroll to position [55, 0]
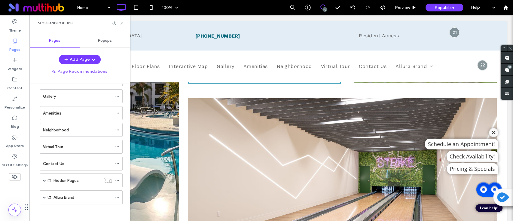
drag, startPoint x: 124, startPoint y: 24, endPoint x: 406, endPoint y: 5, distance: 283.1
click at [123, 24] on icon at bounding box center [122, 23] width 5 height 5
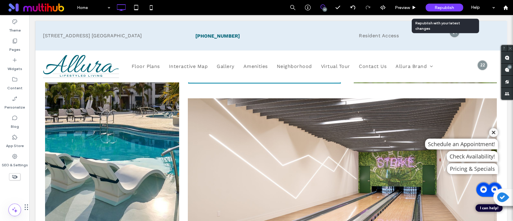
click at [447, 11] on div "Republish" at bounding box center [445, 8] width 38 height 8
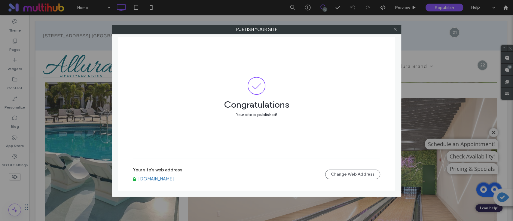
click at [171, 179] on link "www.alluranaples.com" at bounding box center [156, 178] width 36 height 5
click at [395, 27] on icon at bounding box center [395, 29] width 5 height 5
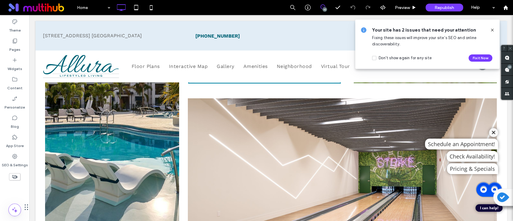
click at [492, 28] on icon at bounding box center [492, 30] width 5 height 5
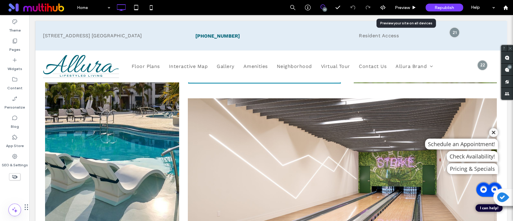
click at [432, 5] on div "Republish" at bounding box center [445, 8] width 38 height 8
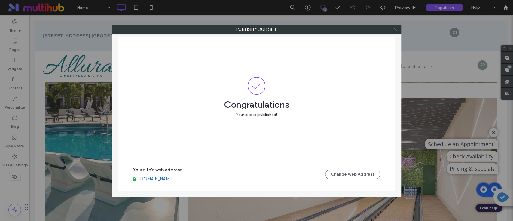
click at [168, 179] on link "www.alluranaples.com" at bounding box center [156, 178] width 36 height 5
click at [396, 30] on icon at bounding box center [395, 29] width 5 height 5
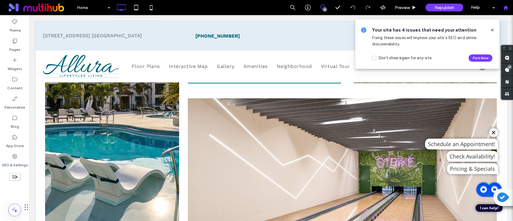
click at [505, 8] on use at bounding box center [506, 7] width 5 height 5
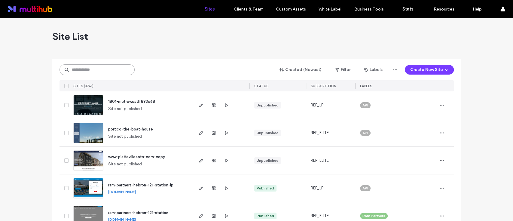
click at [118, 69] on input at bounding box center [97, 69] width 75 height 11
type input "******"
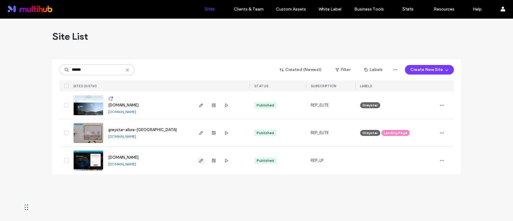
click at [199, 159] on icon "button" at bounding box center [201, 160] width 5 height 5
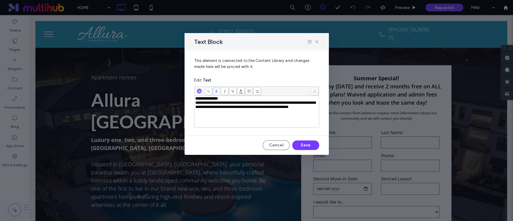
click at [264, 109] on div "**********" at bounding box center [257, 105] width 123 height 8
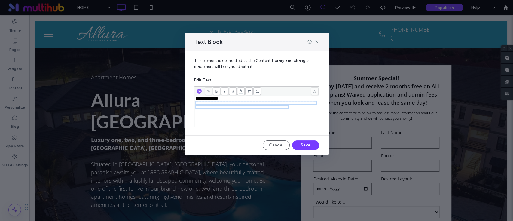
drag, startPoint x: 254, startPoint y: 116, endPoint x: 191, endPoint y: 103, distance: 64.0
click at [191, 103] on div "**********" at bounding box center [257, 91] width 144 height 80
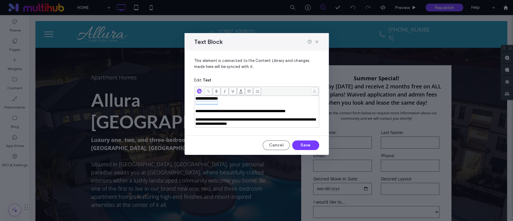
drag, startPoint x: 233, startPoint y: 104, endPoint x: 189, endPoint y: 105, distance: 43.3
click at [189, 105] on div "**********" at bounding box center [257, 91] width 144 height 80
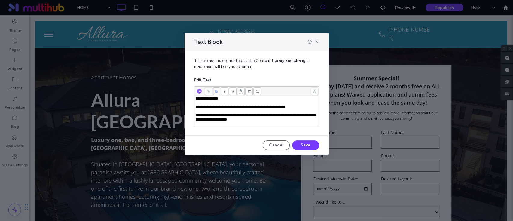
click at [206, 101] on div "Rich Text Editor" at bounding box center [257, 103] width 123 height 4
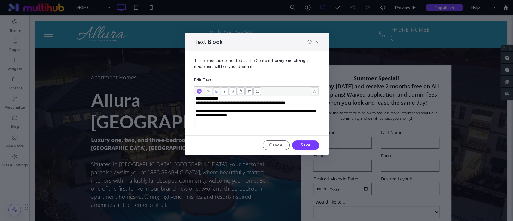
click at [212, 108] on div "Rich Text Editor" at bounding box center [257, 107] width 123 height 4
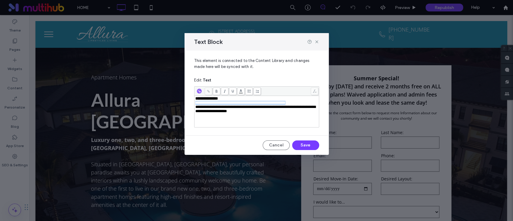
drag, startPoint x: 220, startPoint y: 103, endPoint x: 188, endPoint y: 103, distance: 32.8
click at [188, 103] on div "**********" at bounding box center [257, 91] width 144 height 80
drag, startPoint x: 302, startPoint y: 105, endPoint x: 164, endPoint y: 103, distance: 138.1
click at [164, 103] on div "**********" at bounding box center [256, 110] width 513 height 221
click at [254, 113] on span "**********" at bounding box center [256, 109] width 120 height 8
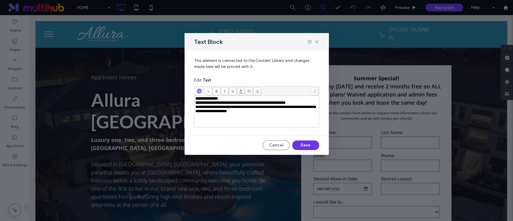
click at [301, 149] on button "Save" at bounding box center [305, 145] width 27 height 10
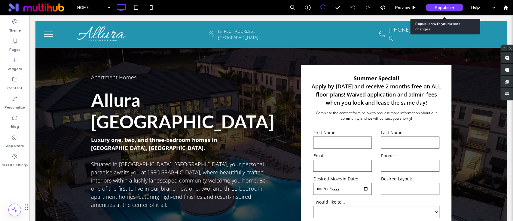
click at [441, 7] on span "Republish" at bounding box center [445, 7] width 20 height 5
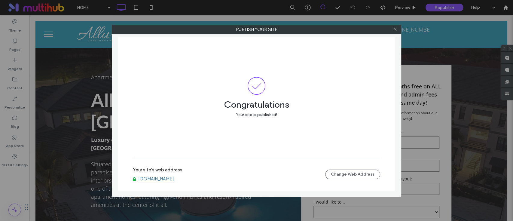
click at [159, 180] on link "rentnow.alluranaples.com" at bounding box center [156, 178] width 36 height 5
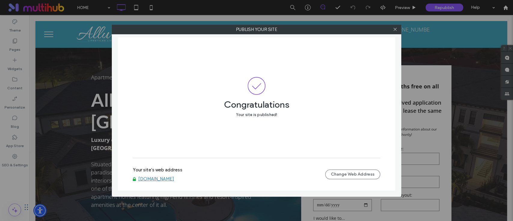
click at [174, 180] on link "rentnow.alluranaples.com" at bounding box center [156, 178] width 36 height 5
click at [394, 29] on icon at bounding box center [395, 29] width 5 height 5
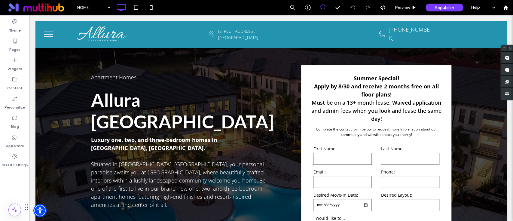
click at [510, 4] on div "Publish your site Congratulations Your site is published! Your site's web addre…" at bounding box center [256, 110] width 513 height 221
click at [508, 6] on icon at bounding box center [506, 7] width 5 height 5
